Goal: Task Accomplishment & Management: Manage account settings

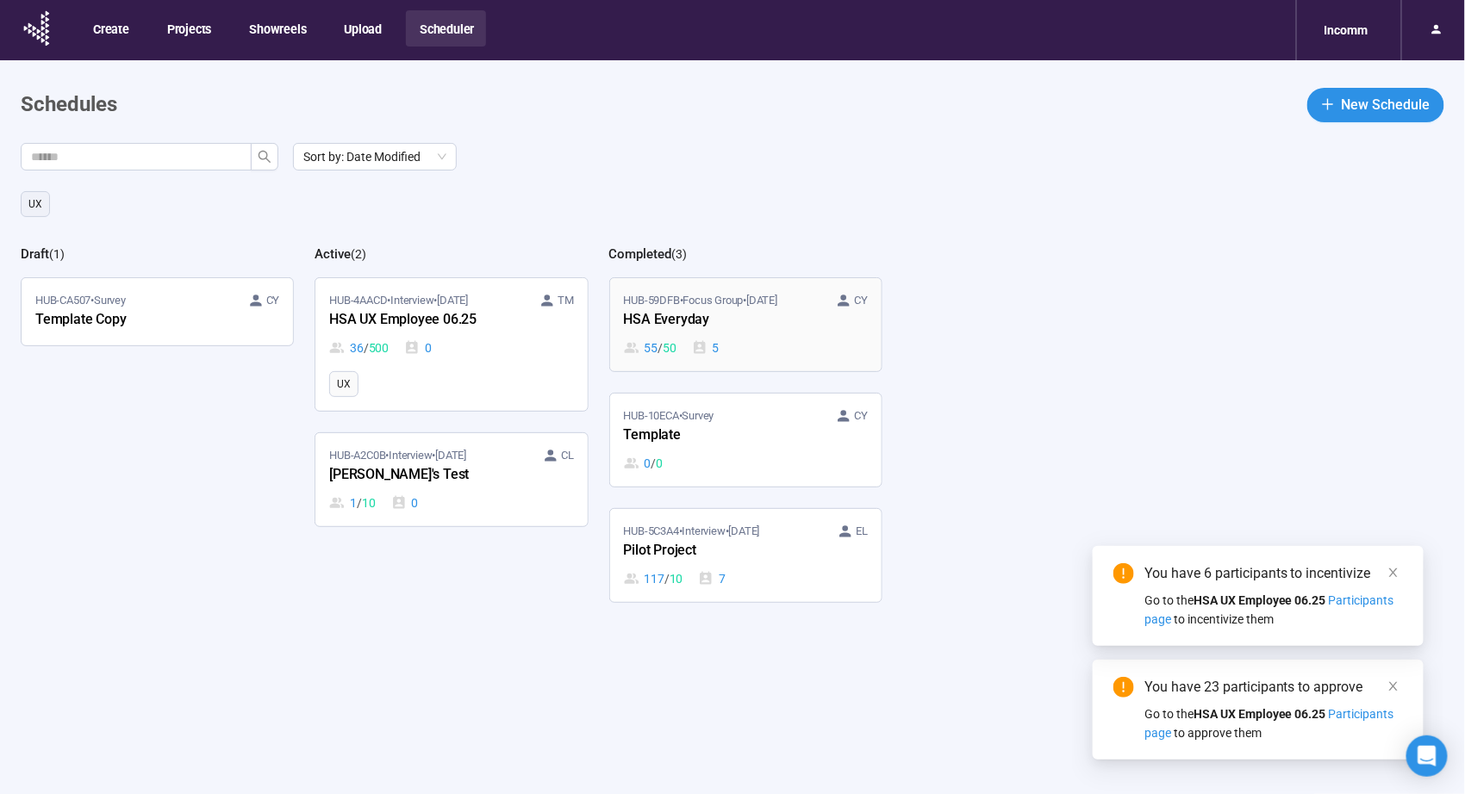
click at [802, 325] on div "HSA Everyday" at bounding box center [719, 320] width 190 height 22
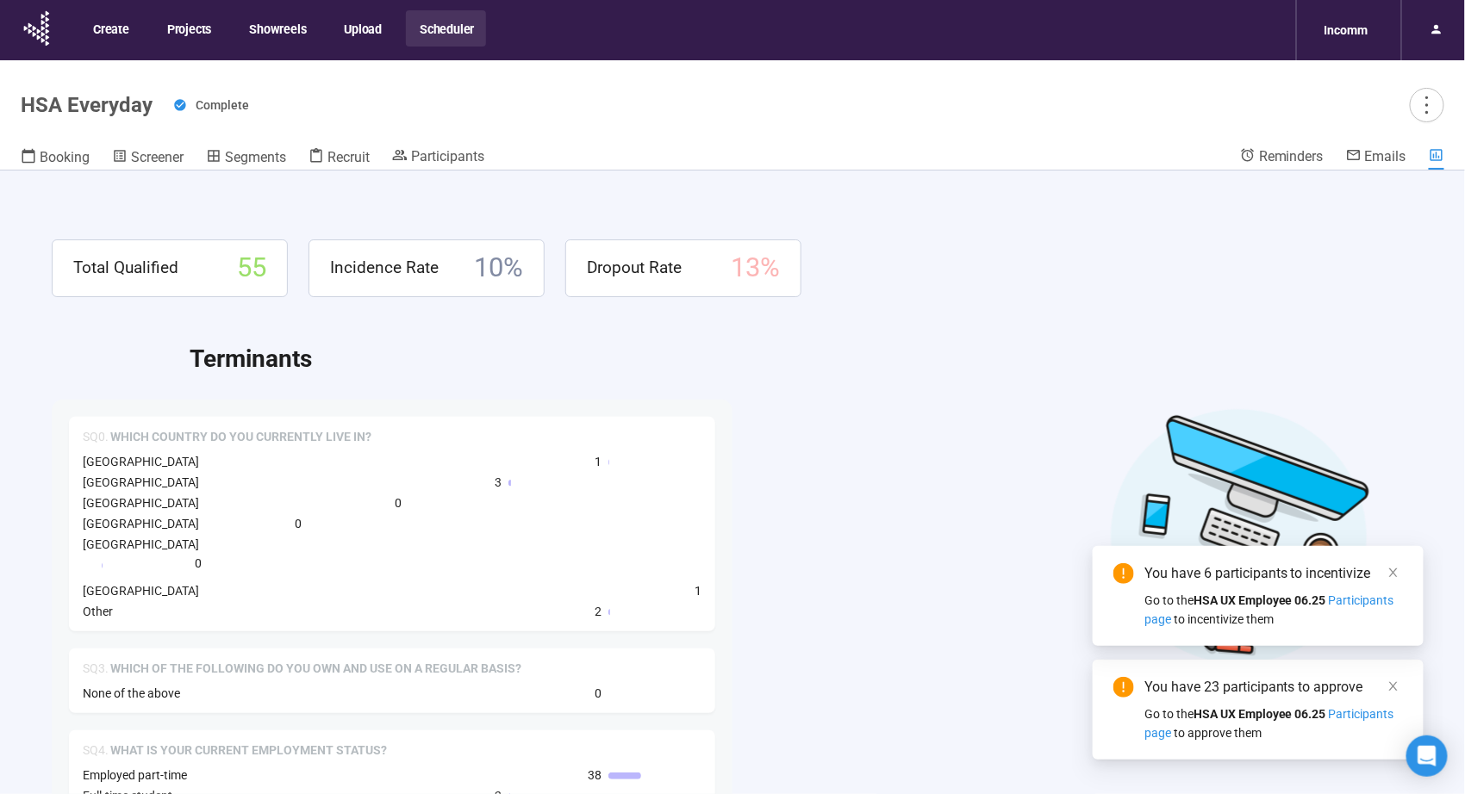
click at [437, 22] on button "Scheduler" at bounding box center [446, 28] width 80 height 36
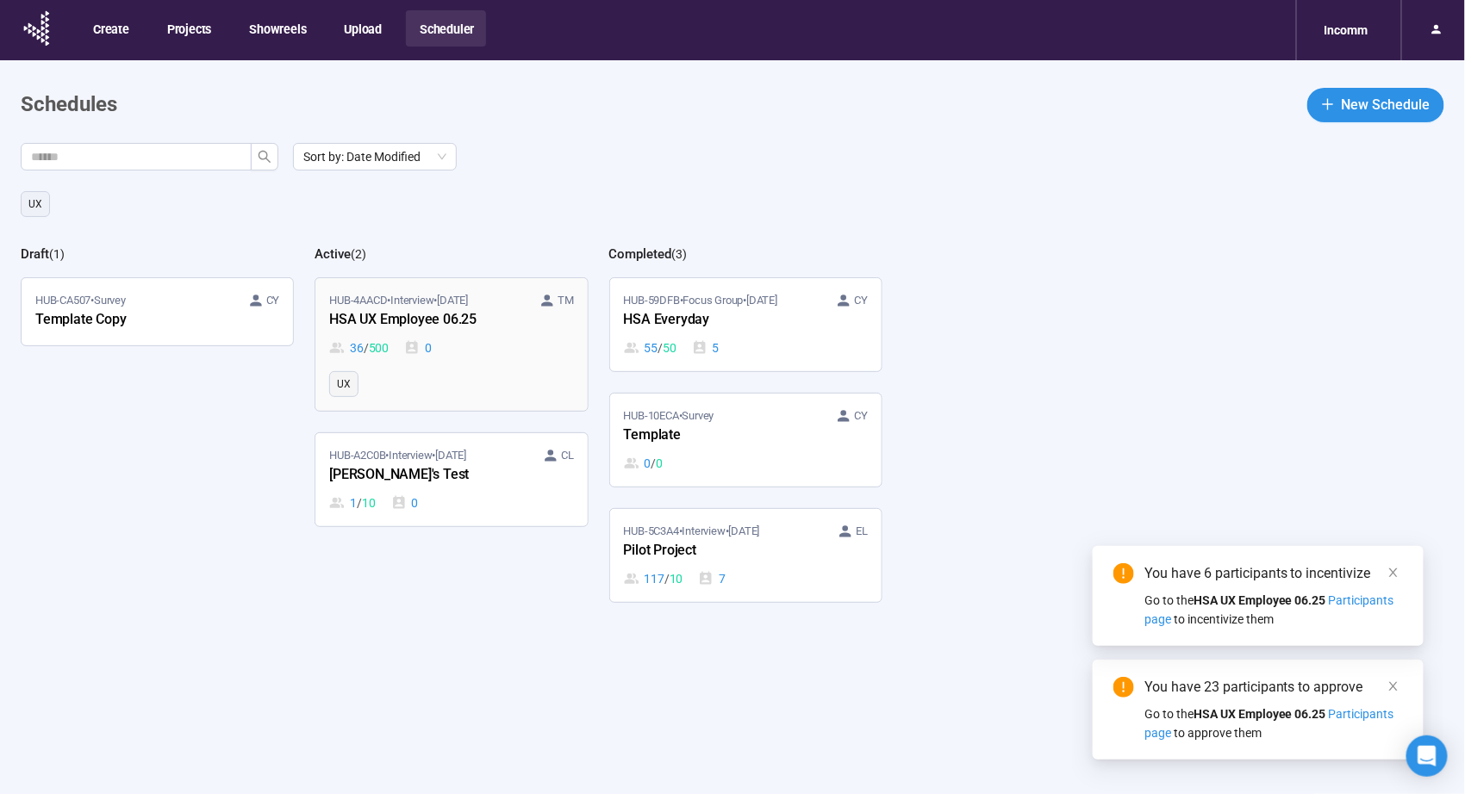
click at [463, 354] on div "36 / 500 0" at bounding box center [451, 348] width 244 height 19
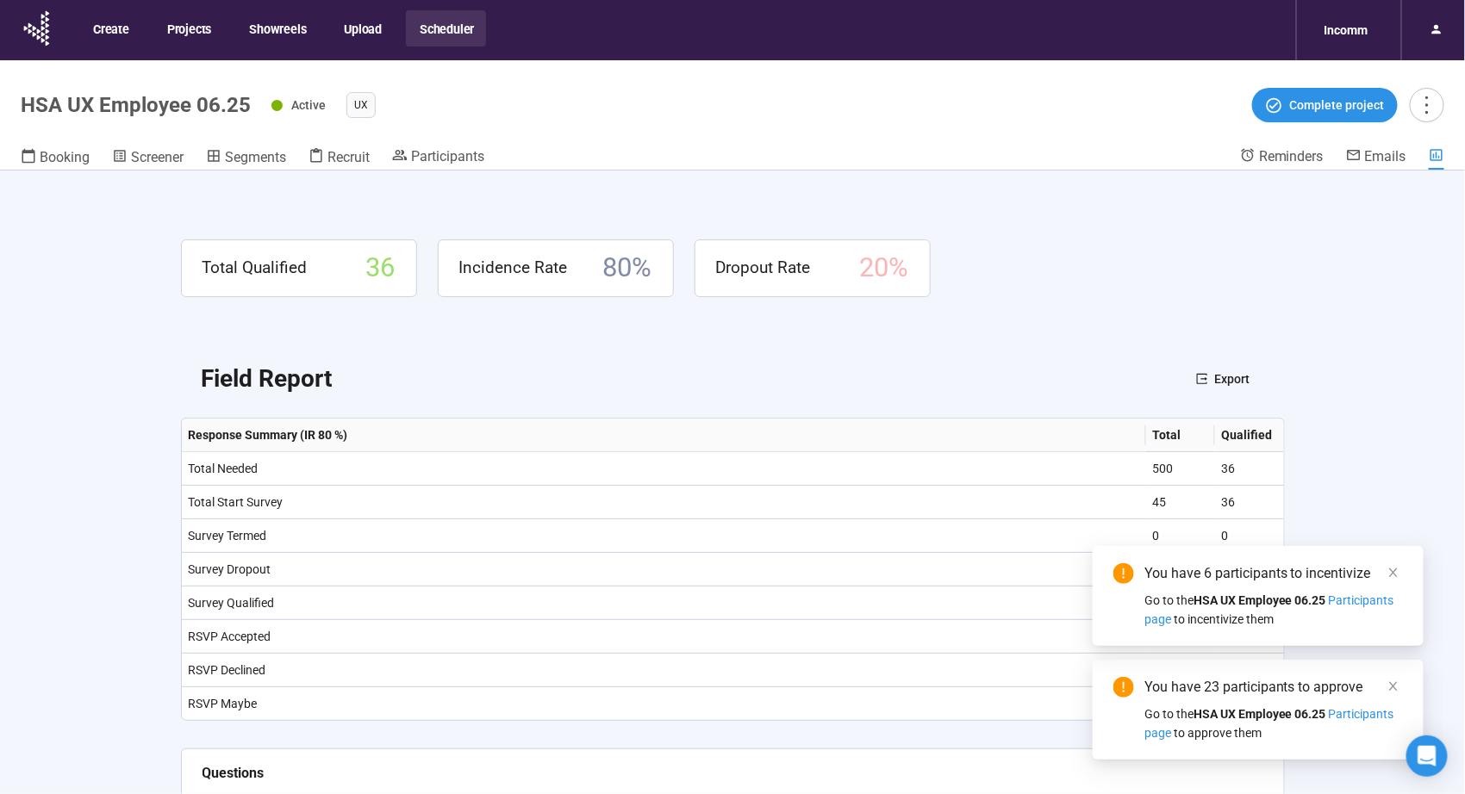
drag, startPoint x: 1392, startPoint y: 562, endPoint x: 1378, endPoint y: 637, distance: 76.4
click at [1392, 561] on div "You have 6 participants to incentivize Go to the HSA UX Employee 06.25 Particip…" at bounding box center [1258, 596] width 331 height 100
click at [1391, 684] on icon "close" at bounding box center [1393, 686] width 9 height 9
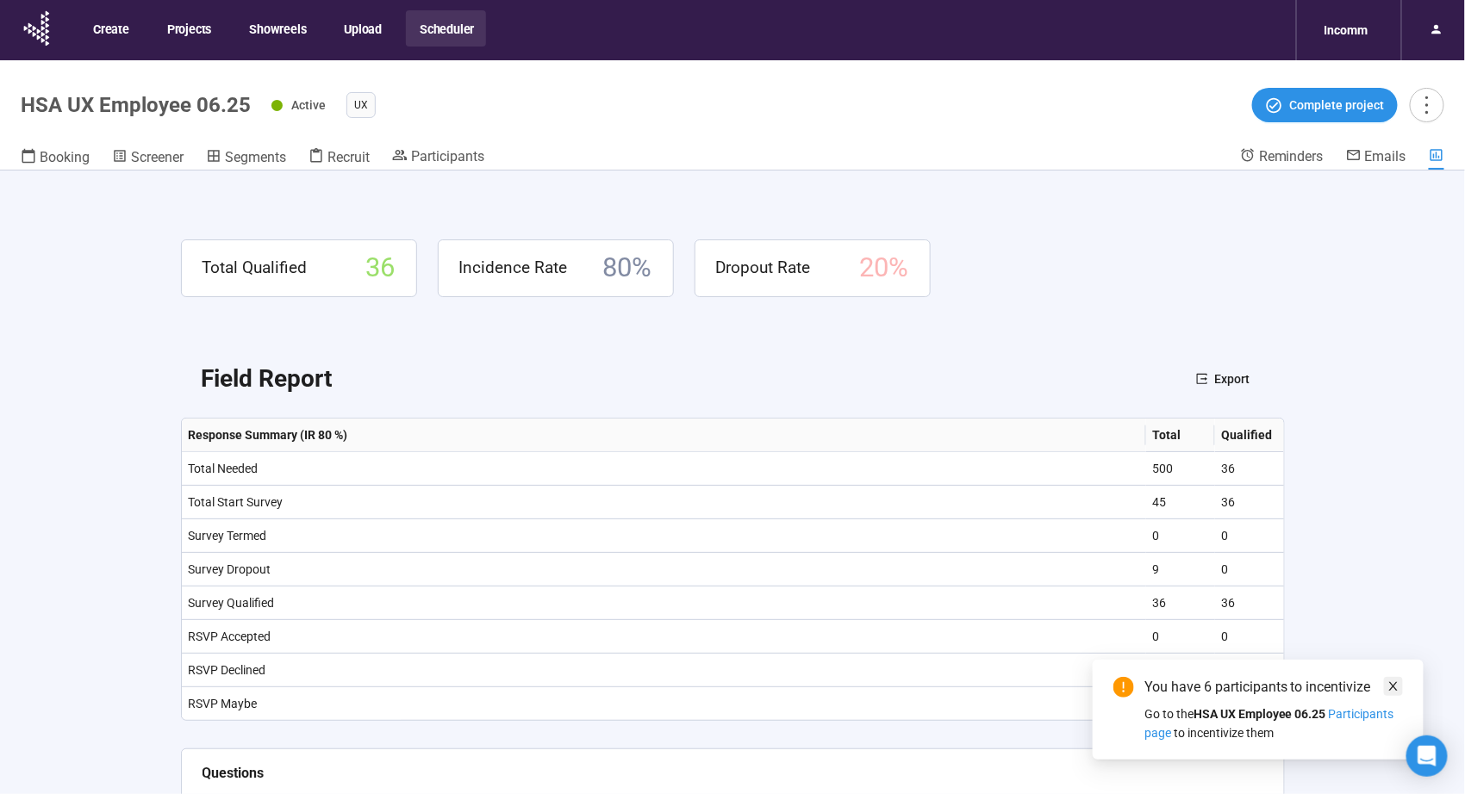
click at [1396, 682] on icon "close" at bounding box center [1393, 687] width 12 height 12
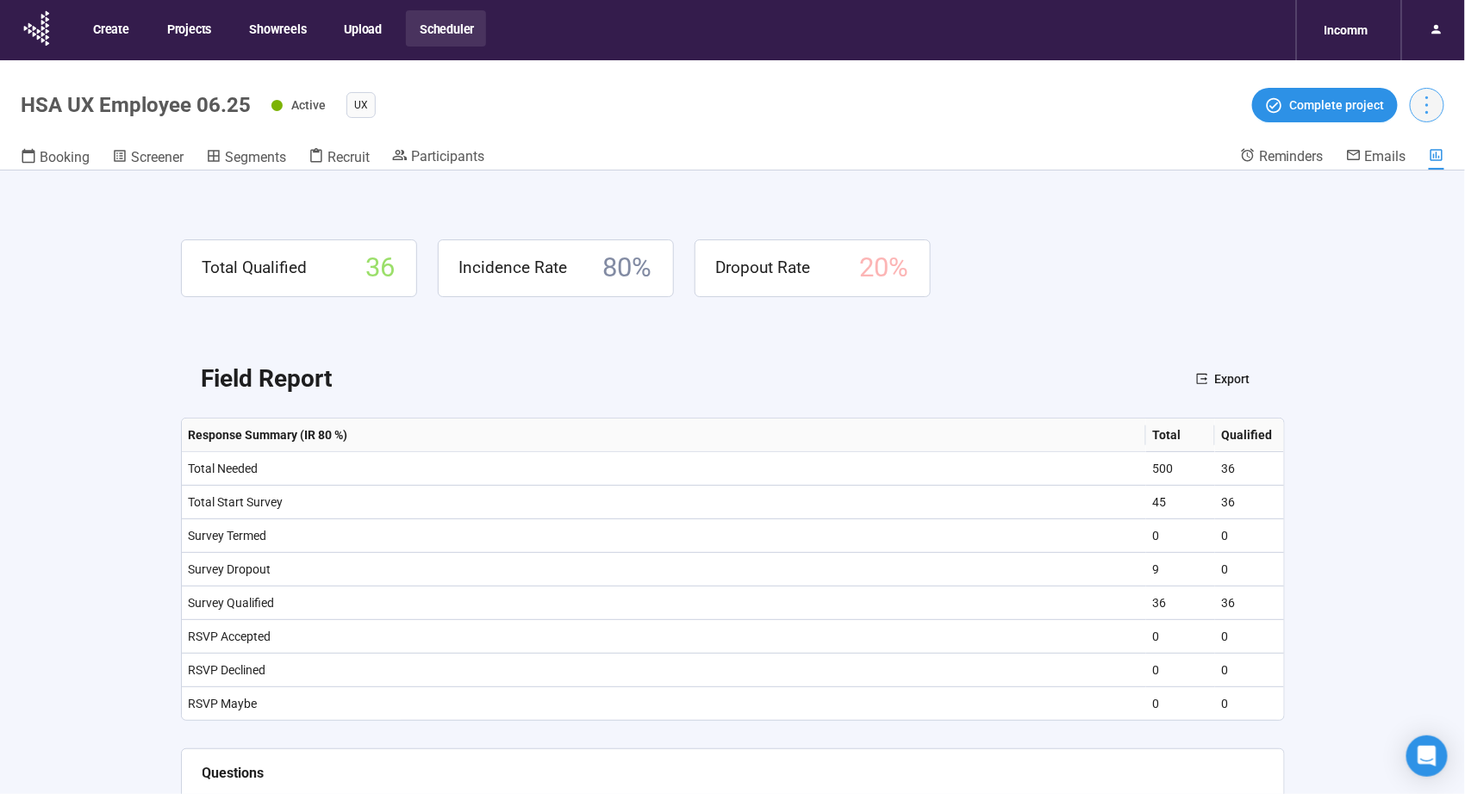
click at [1422, 108] on icon "more" at bounding box center [1426, 104] width 23 height 23
click at [940, 124] on header "HSA UX Employee 06.25 Active UX Complete project Booking Screener Segments Recr…" at bounding box center [732, 115] width 1465 height 110
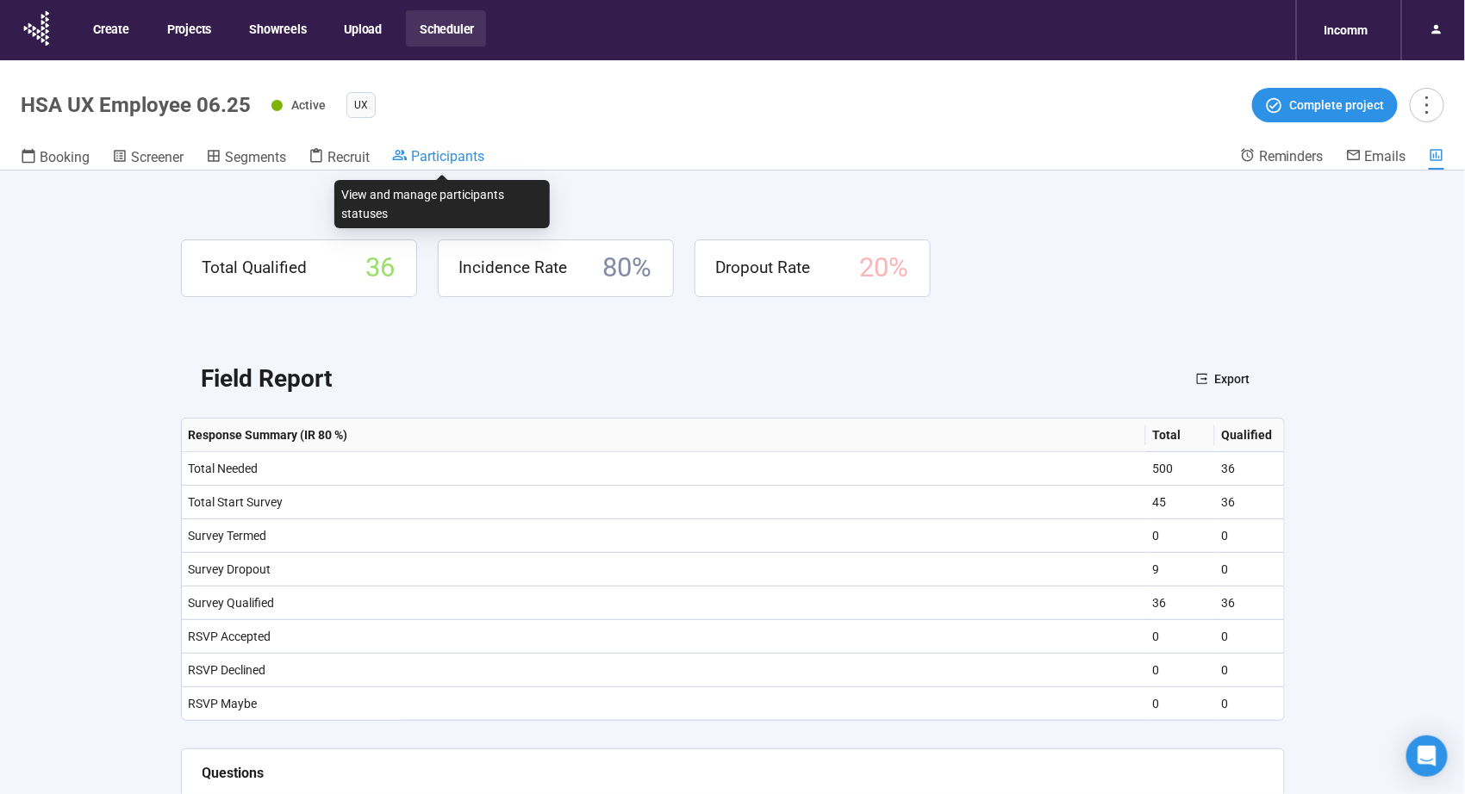
click at [463, 163] on span "Participants" at bounding box center [447, 156] width 73 height 16
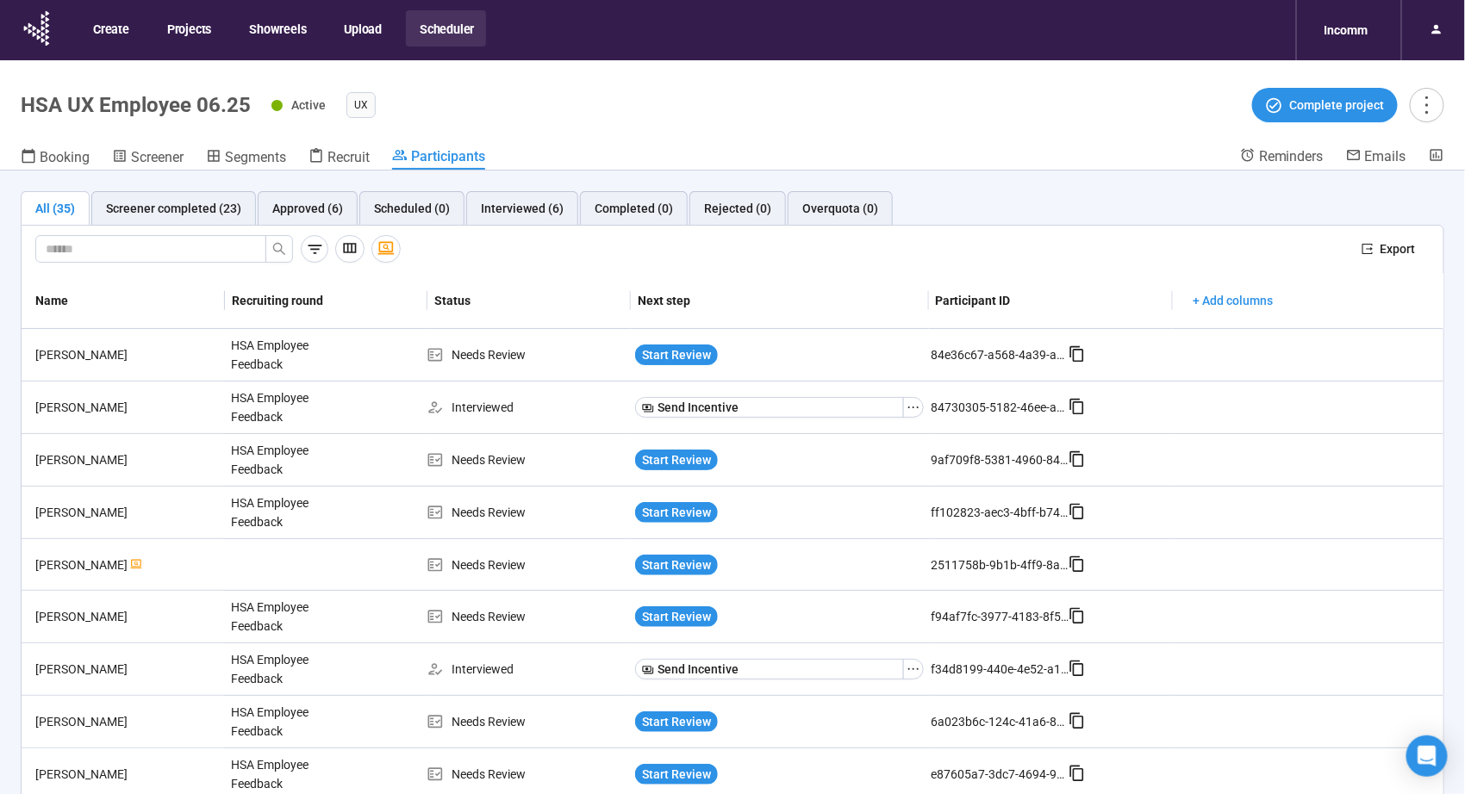
click at [1096, 99] on ul "UX" at bounding box center [790, 105] width 888 height 26
click at [286, 209] on div "Approved (6)" at bounding box center [307, 208] width 71 height 19
